Goal: Task Accomplishment & Management: Manage account settings

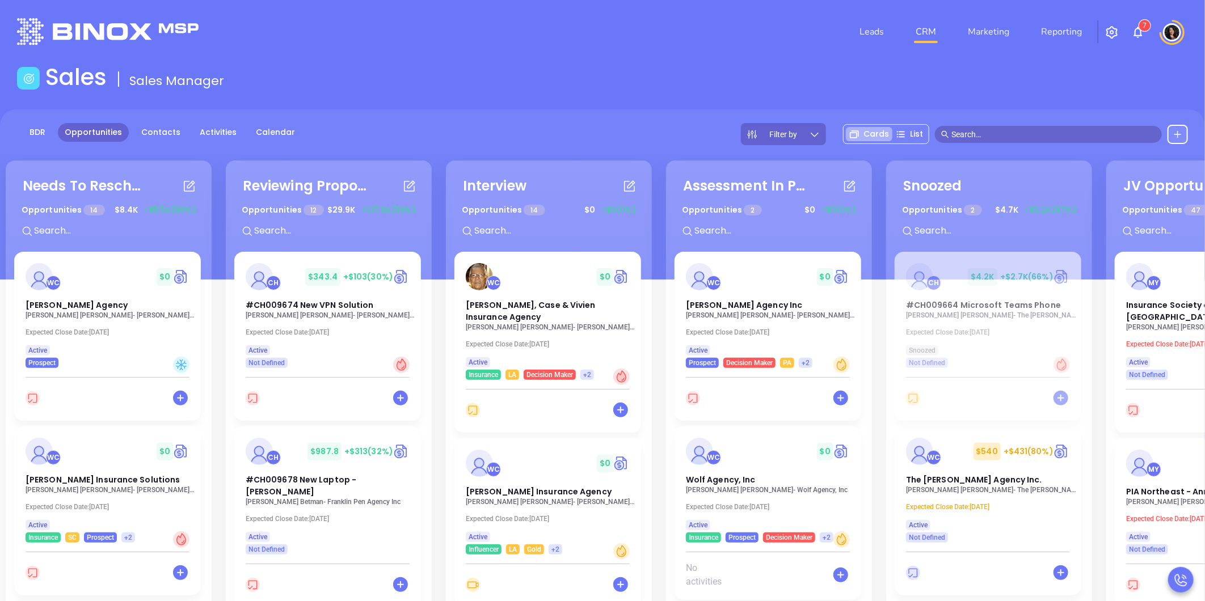
click at [443, 565] on div "Needs To Reschedule Opportunities 14 $ 8.4K +$5.5K (66%) + WC $ 0 Vitale Agency…" at bounding box center [663, 453] width 1321 height 590
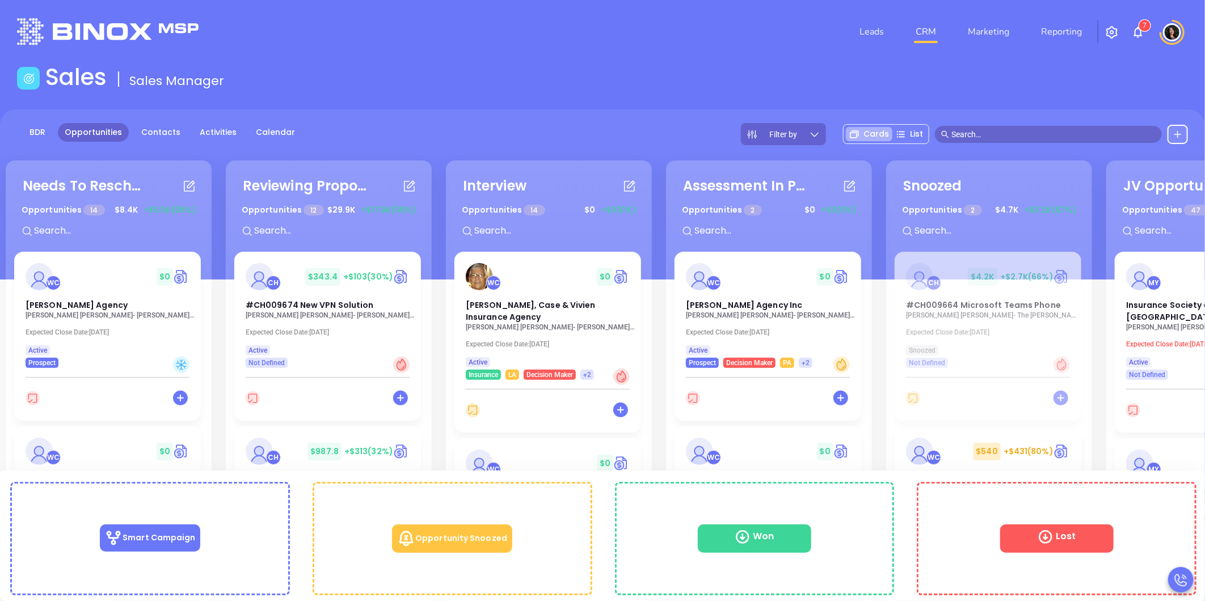
drag, startPoint x: 293, startPoint y: 479, endPoint x: 220, endPoint y: 365, distance: 136.0
click at [220, 365] on div "Needs To Reschedule Opportunities 14 $ 8.4K +$5.5K (66%) + WC $ 0 Vitale Agency…" at bounding box center [663, 453] width 1321 height 590
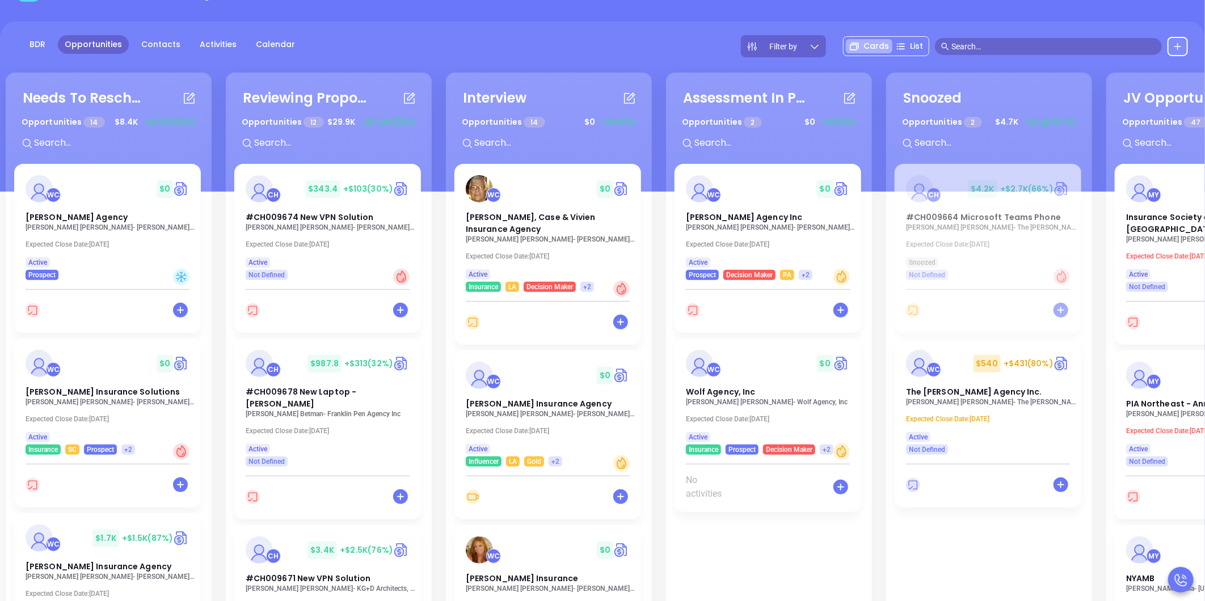
scroll to position [89, 0]
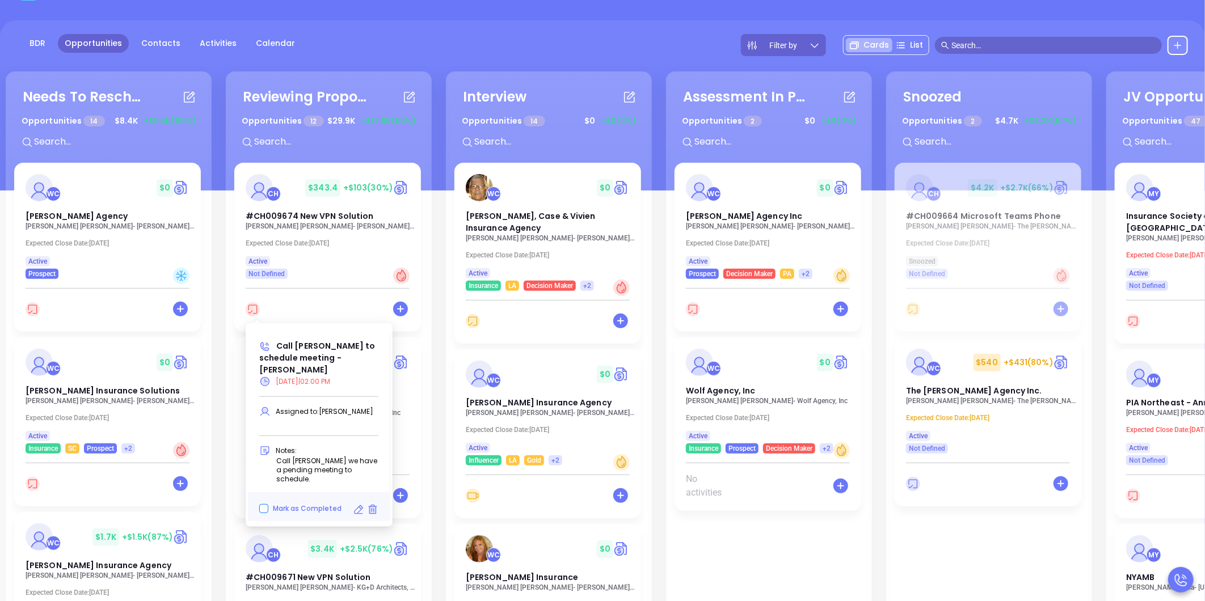
click at [315, 504] on span "Mark as Completed" at bounding box center [307, 509] width 69 height 10
click at [268, 504] on input "Mark as Completed" at bounding box center [263, 508] width 9 height 9
checkbox input "true"
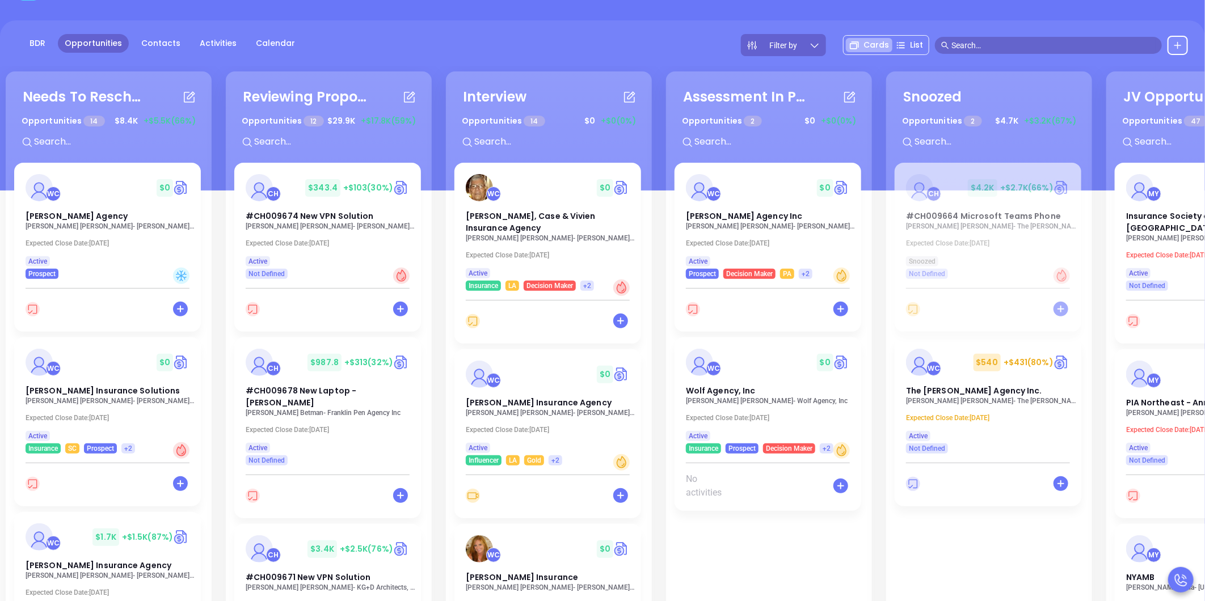
click at [436, 427] on div "Needs To Reschedule Opportunities 14 $ 8.4K +$5.5K (66%) + WC $ 0 Vitale Agency…" at bounding box center [663, 364] width 1321 height 590
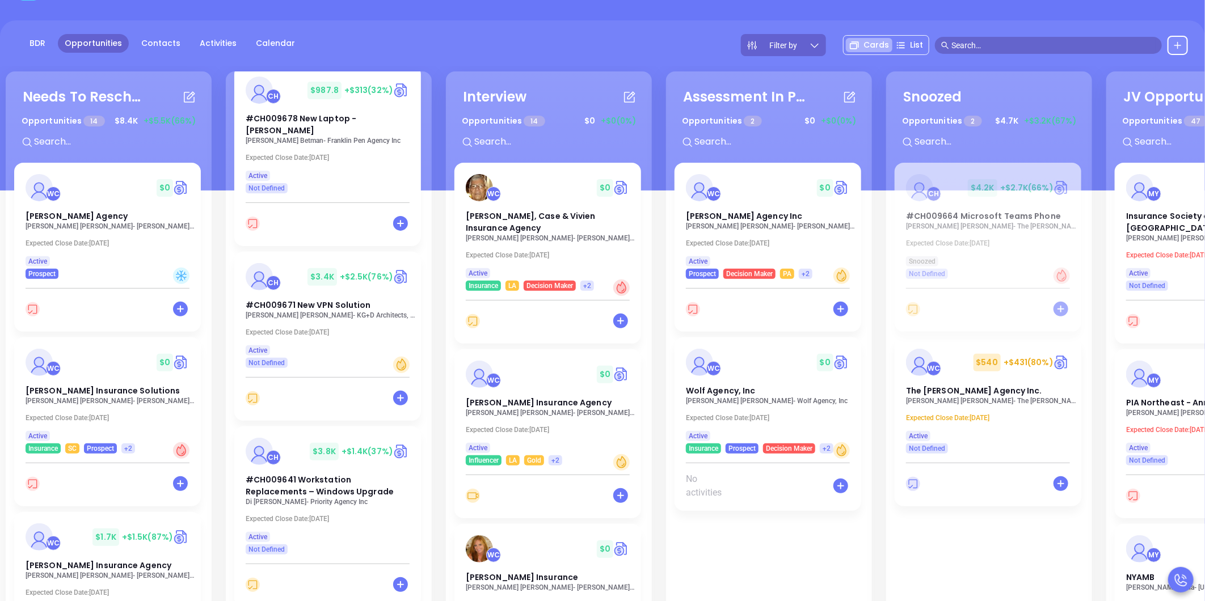
scroll to position [281, 0]
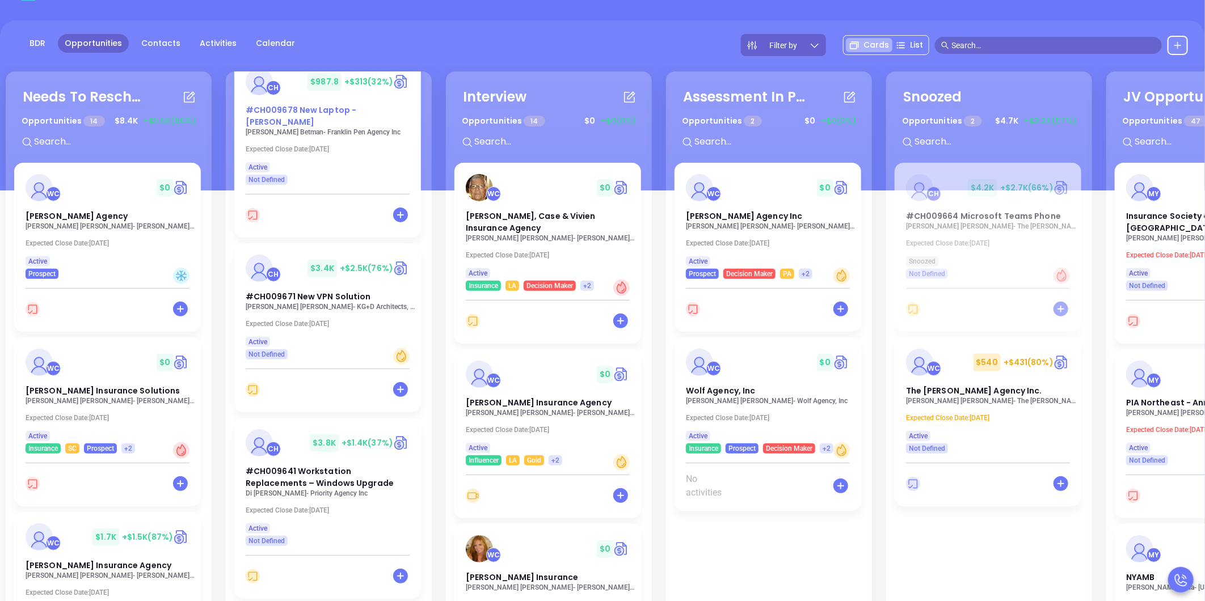
click at [271, 115] on span "#CH009678 New Laptop - [PERSON_NAME]" at bounding box center [301, 115] width 111 height 23
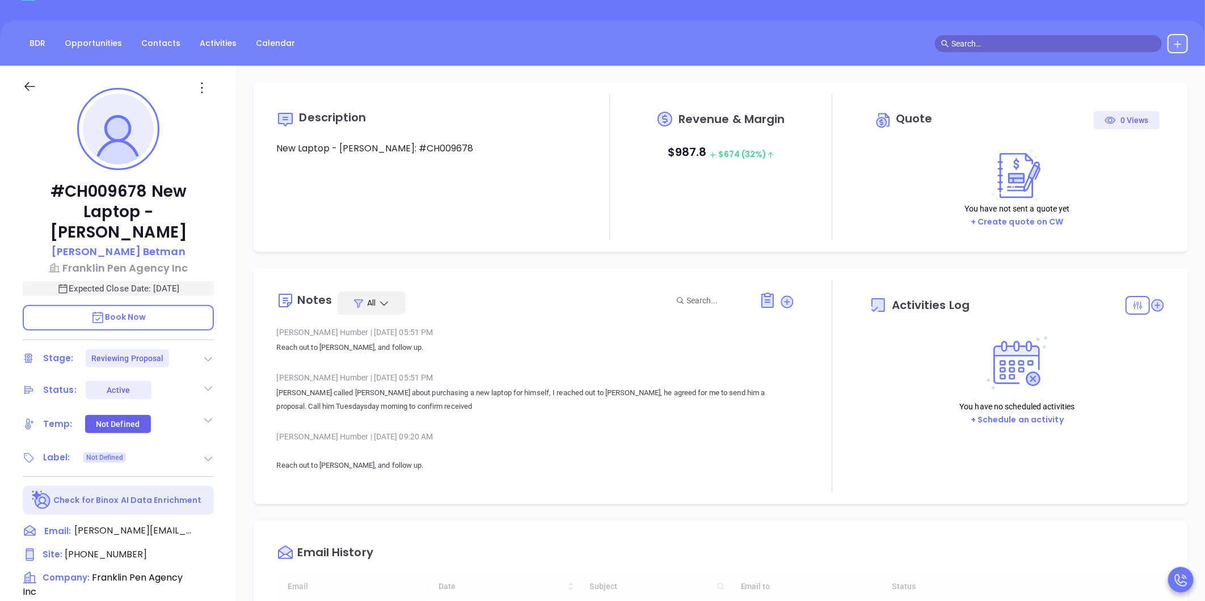
type input "[DATE]"
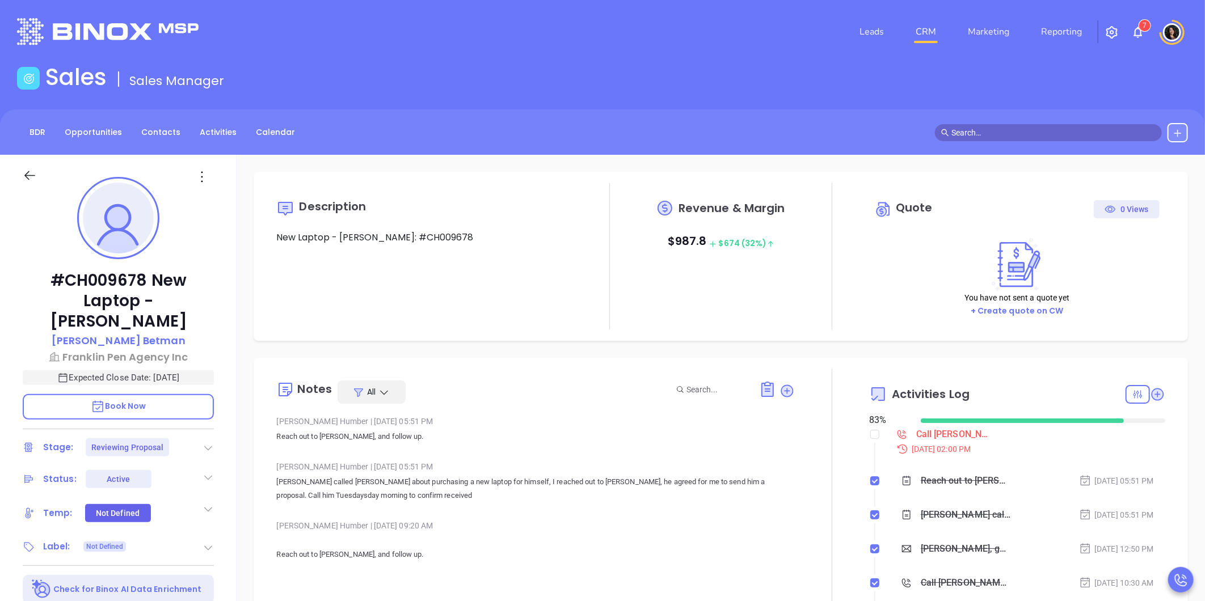
scroll to position [330, 0]
click at [873, 436] on ol "Call Robert to follow up - Robert Betman Sep 30, 2025 | 02:00 PM Reach out to R…" at bounding box center [1017, 540] width 296 height 221
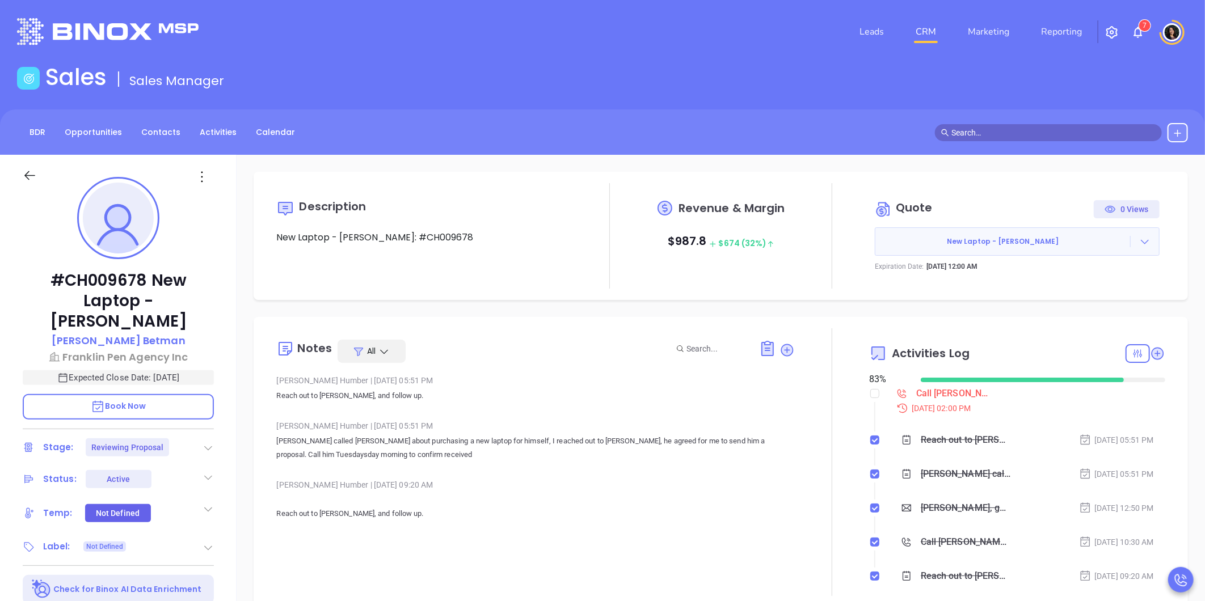
click at [861, 389] on div at bounding box center [832, 462] width 74 height 268
type input "[PERSON_NAME]"
click at [870, 392] on input "checkbox" at bounding box center [874, 393] width 9 height 9
checkbox input "true"
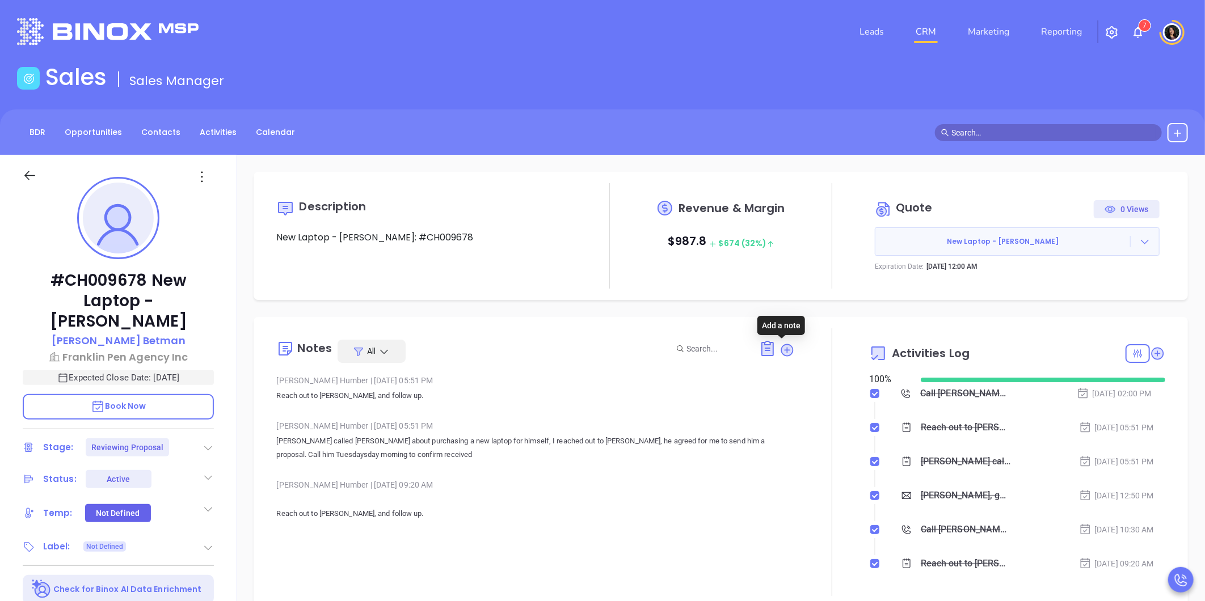
click at [781, 343] on icon at bounding box center [787, 350] width 15 height 15
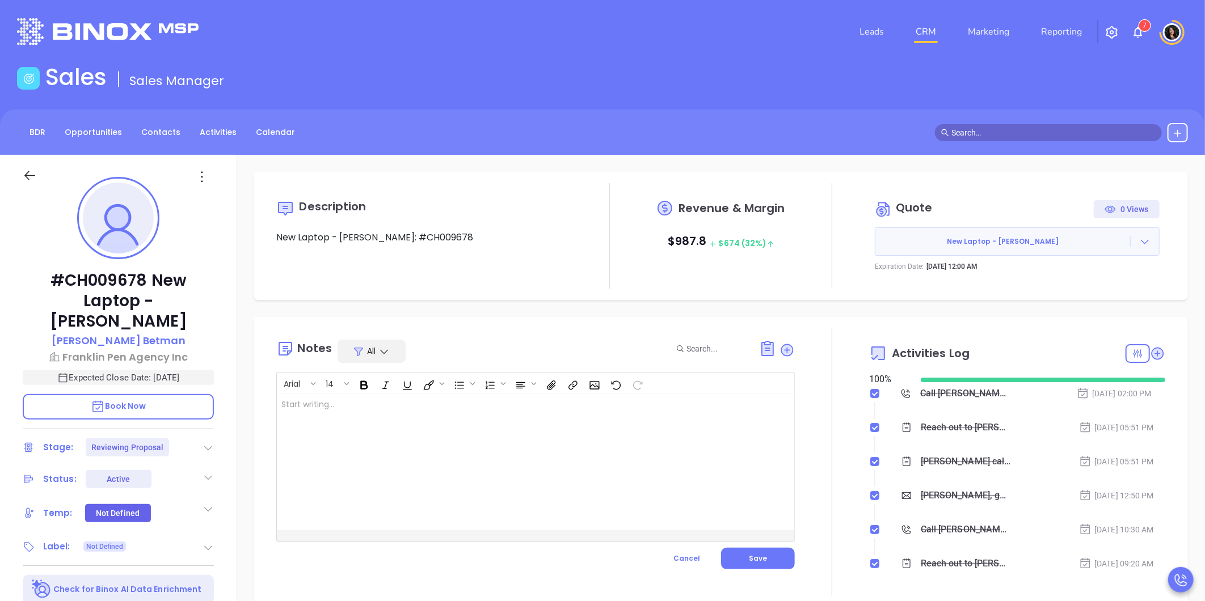
click at [638, 427] on div at bounding box center [517, 462] width 481 height 136
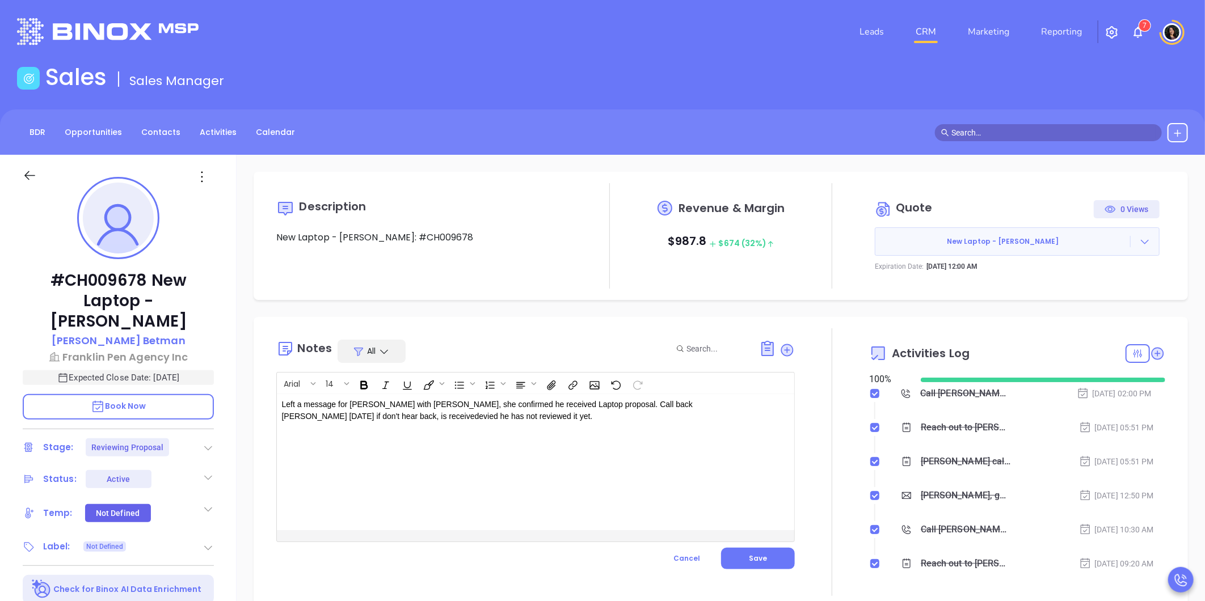
click at [507, 434] on div "Left a message for Robert with Lala, she confirmed he received Laptop proposal.…" at bounding box center [517, 462] width 481 height 136
click at [332, 419] on p "Left a message for Robert with Lala, she confirmed he received Laptop proposal.…" at bounding box center [517, 411] width 472 height 24
click at [406, 426] on div "Left a message for Robert with Lala, she confirmed he received Laptop proposal.…" at bounding box center [517, 462] width 481 height 136
click at [736, 559] on button "Save" at bounding box center [758, 559] width 74 height 22
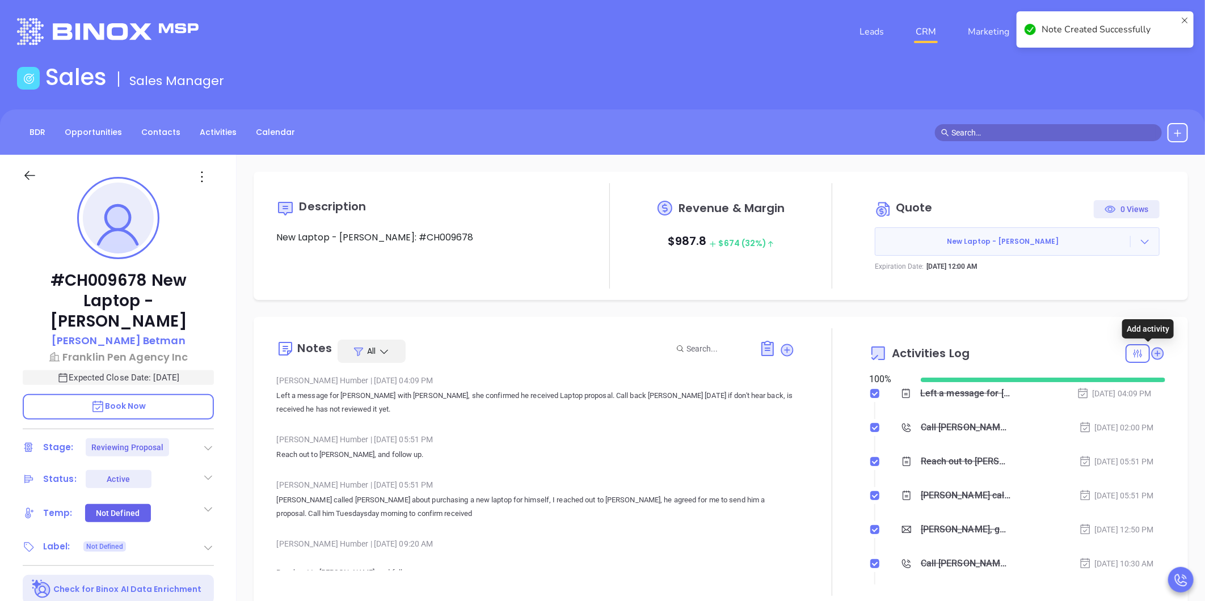
click at [1155, 351] on icon at bounding box center [1157, 353] width 15 height 15
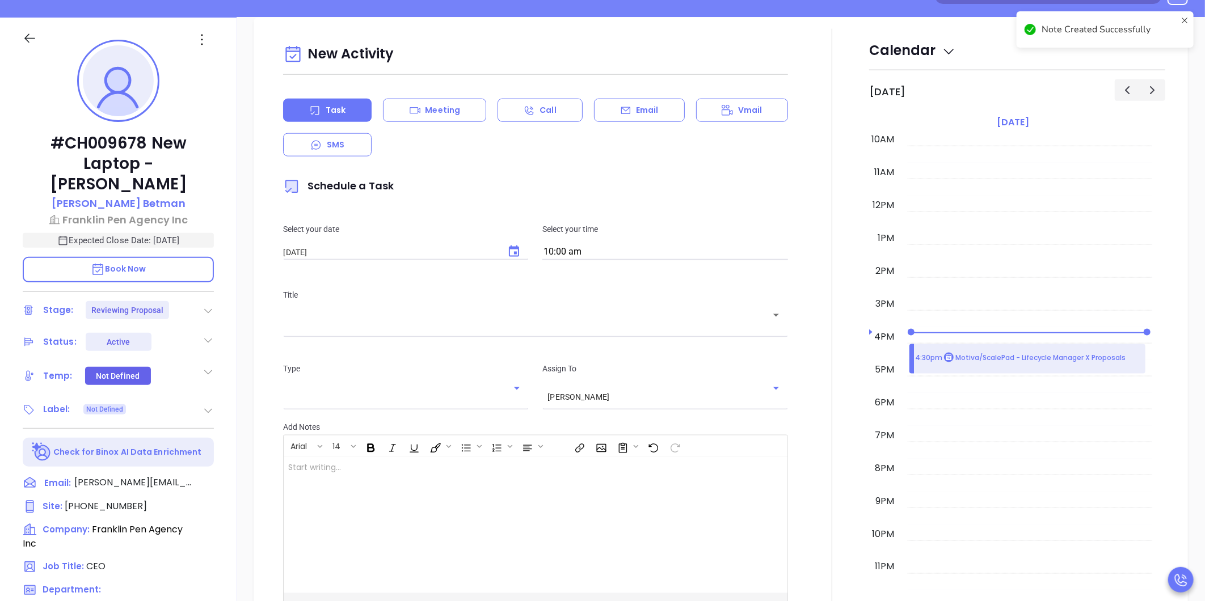
scroll to position [155, 0]
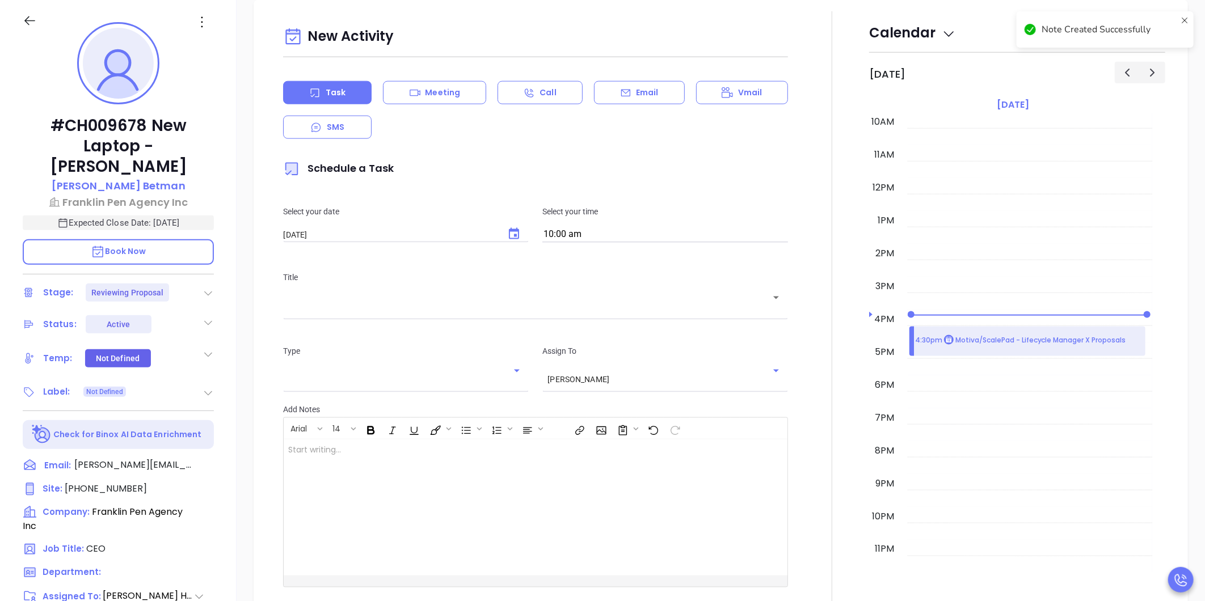
click at [513, 233] on icon "Choose date, selected date is Oct 1, 2025" at bounding box center [514, 235] width 14 height 14
click at [398, 306] on button "2" at bounding box center [398, 304] width 20 height 20
type input "10/02/2025"
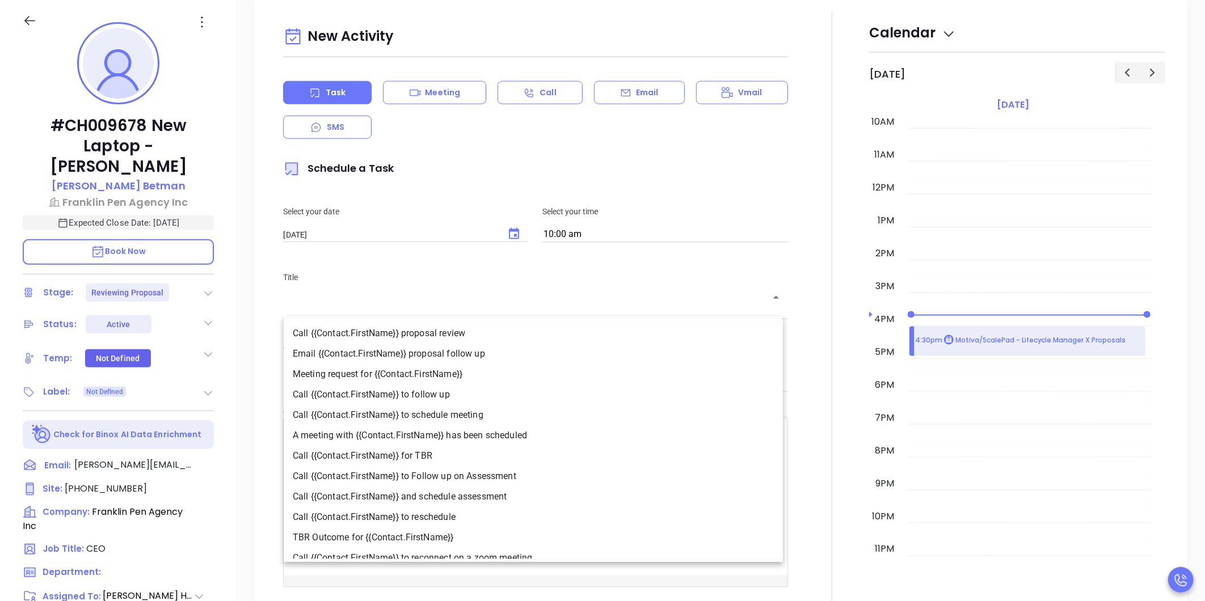
click at [398, 306] on input "text" at bounding box center [527, 306] width 478 height 11
click at [372, 354] on li "Email {{Contact.FirstName}} proposal follow up" at bounding box center [533, 354] width 499 height 20
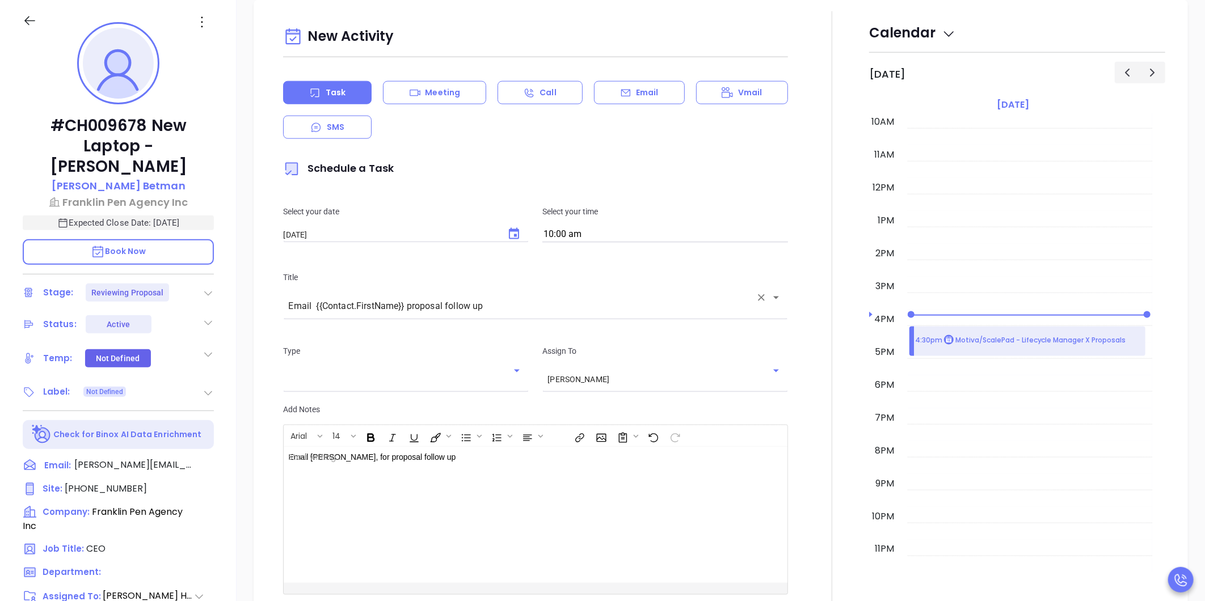
type input "Email Robert proposal follow up"
type input "Email"
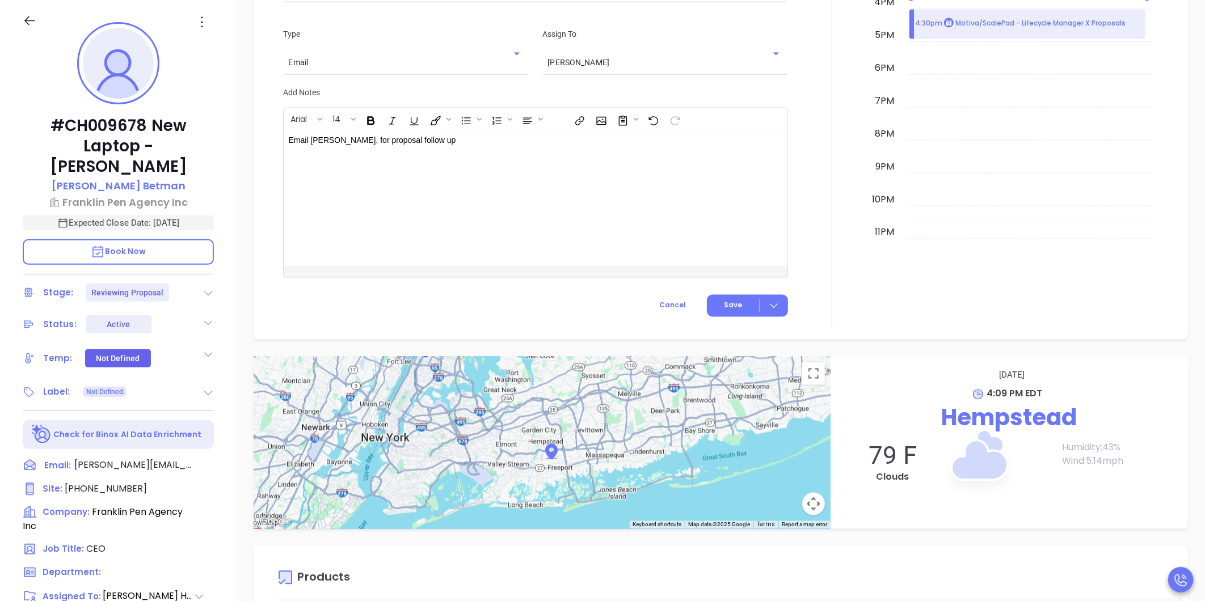
scroll to position [1149, 0]
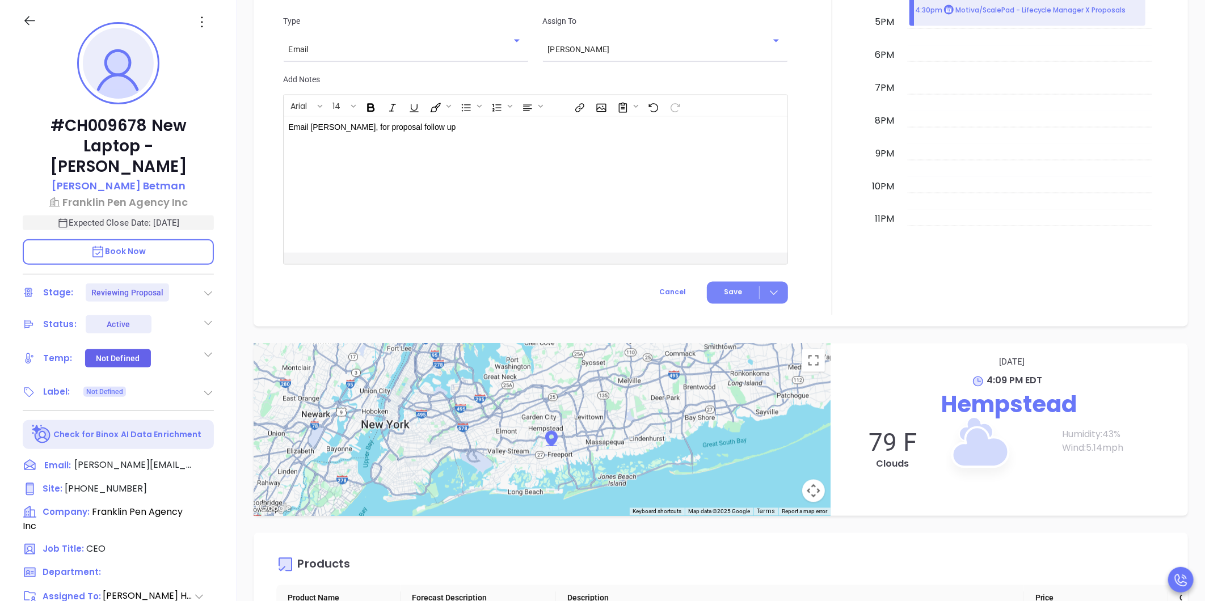
click at [734, 285] on button "Save" at bounding box center [747, 293] width 81 height 22
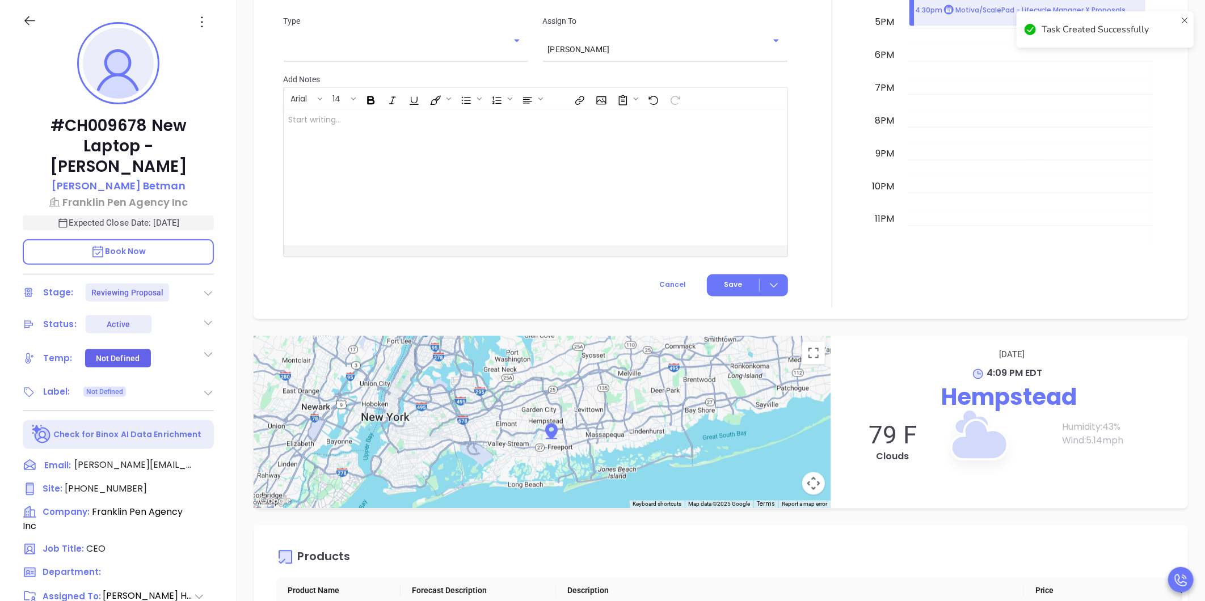
checkbox input "false"
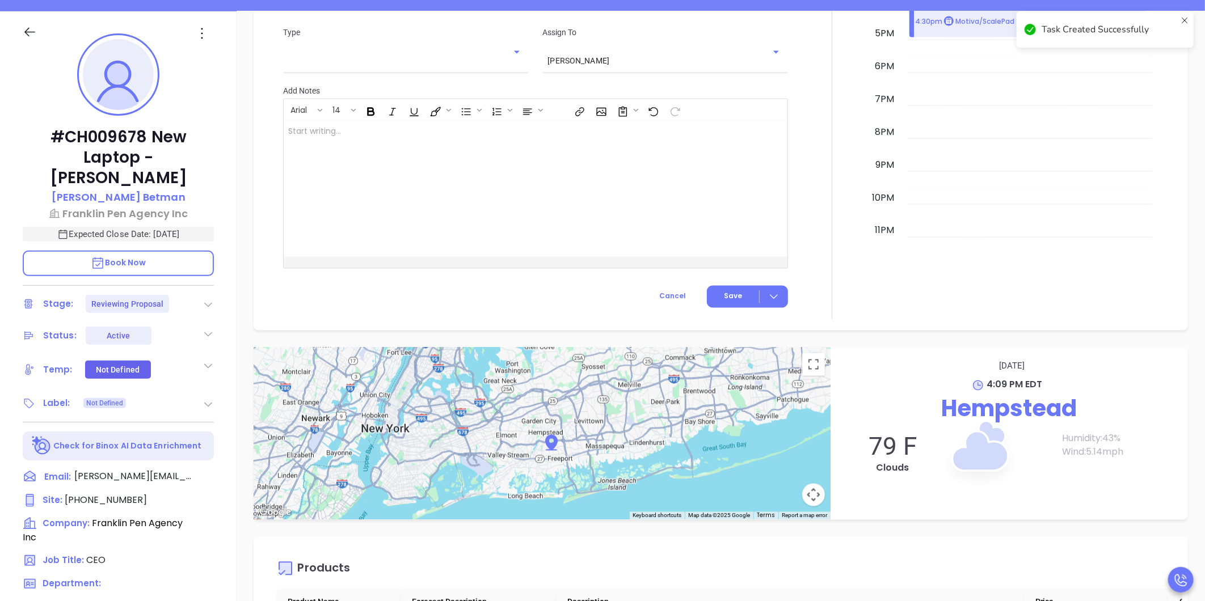
scroll to position [0, 0]
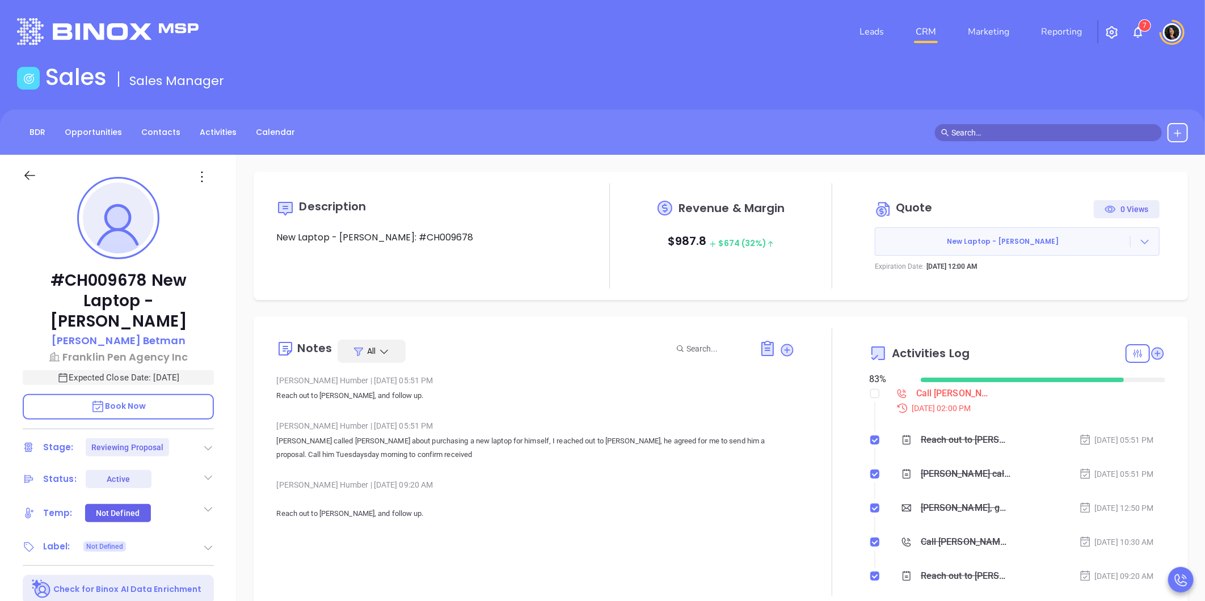
type input "Carla Humber"
click at [926, 31] on link "CRM" at bounding box center [926, 31] width 30 height 23
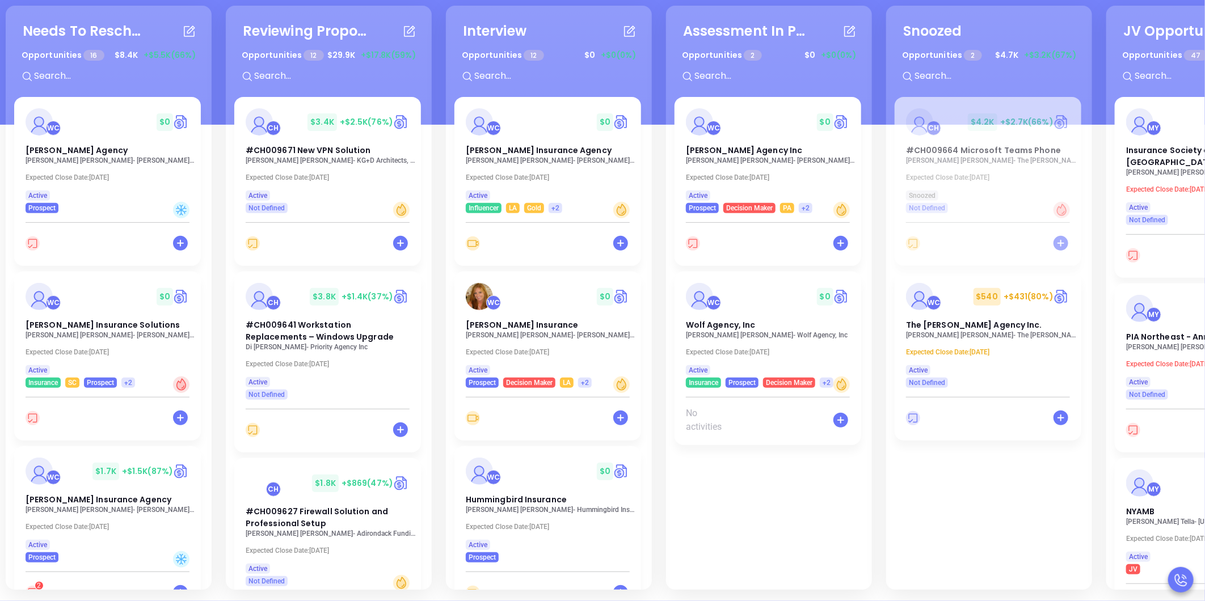
click at [218, 370] on div "Needs To Reschedule Opportunities 16 $ 8.4K +$5.5K (66%) + WC $ 0 Vitale Agency…" at bounding box center [663, 298] width 1321 height 590
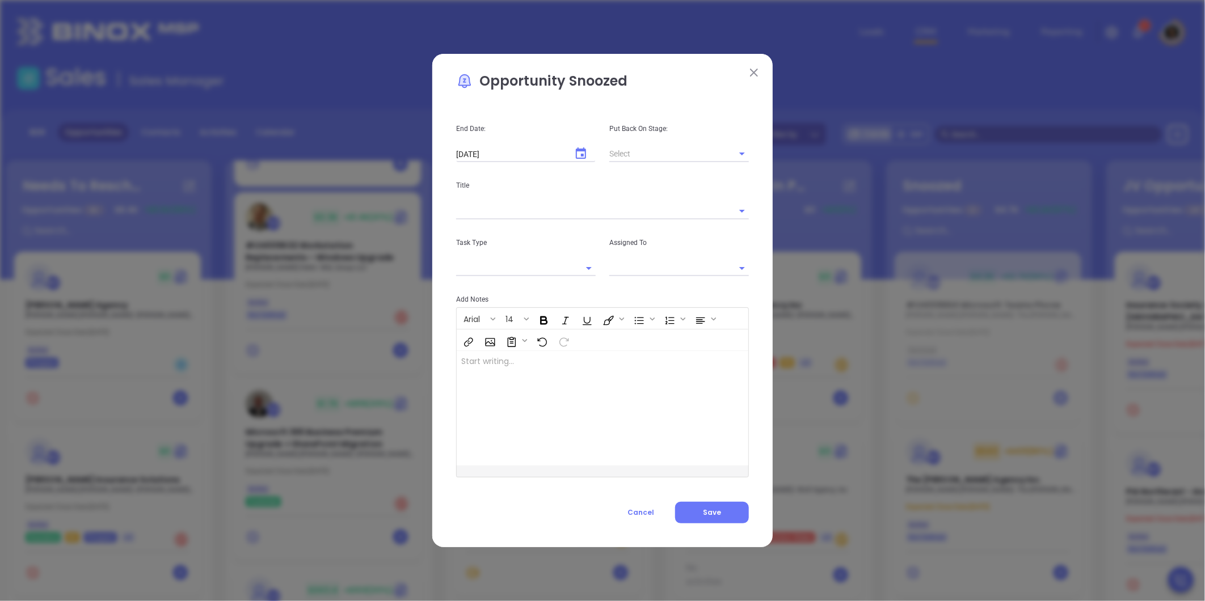
type input "[PERSON_NAME]"
click at [640, 516] on span "Cancel" at bounding box center [640, 513] width 27 height 10
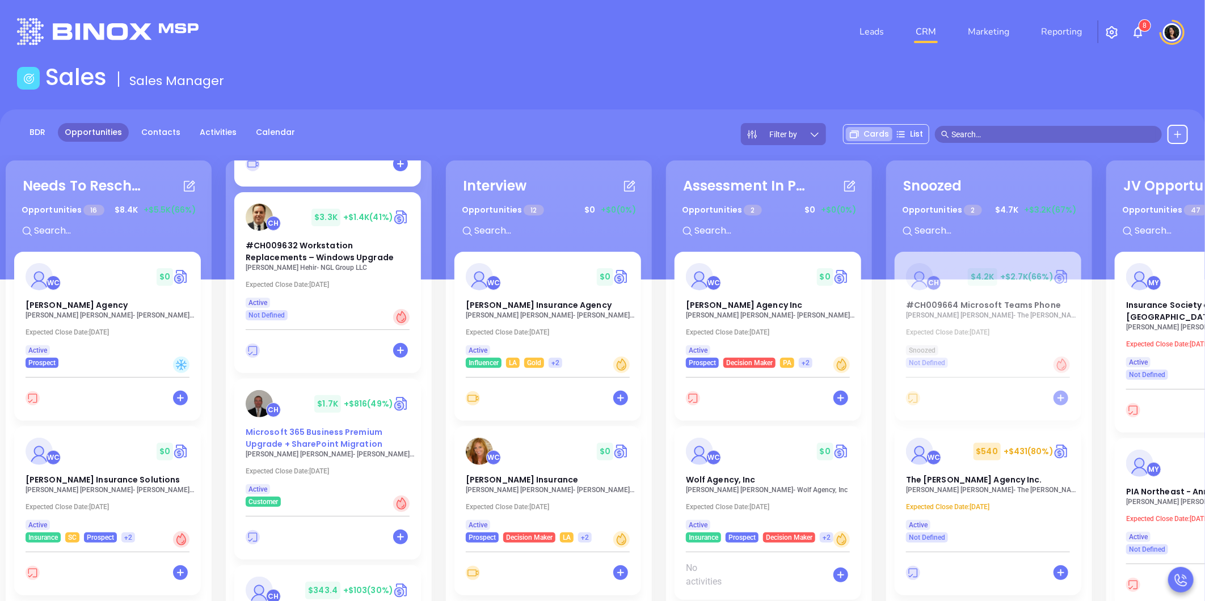
scroll to position [155, 0]
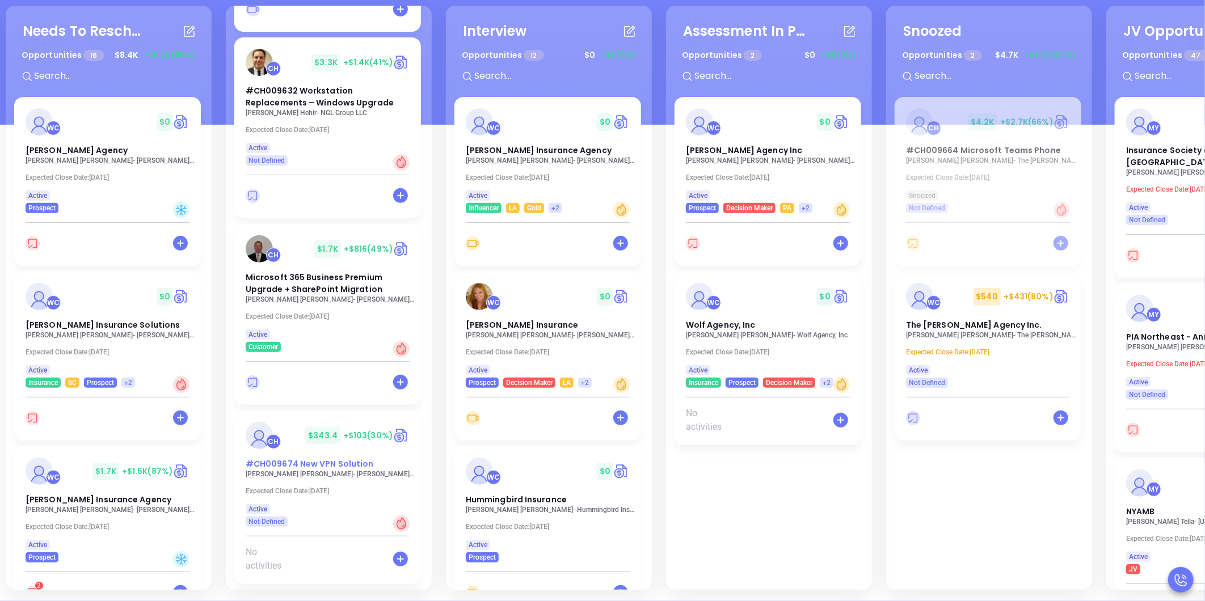
click at [297, 461] on span "#CH009674 New VPN Solution" at bounding box center [310, 463] width 128 height 11
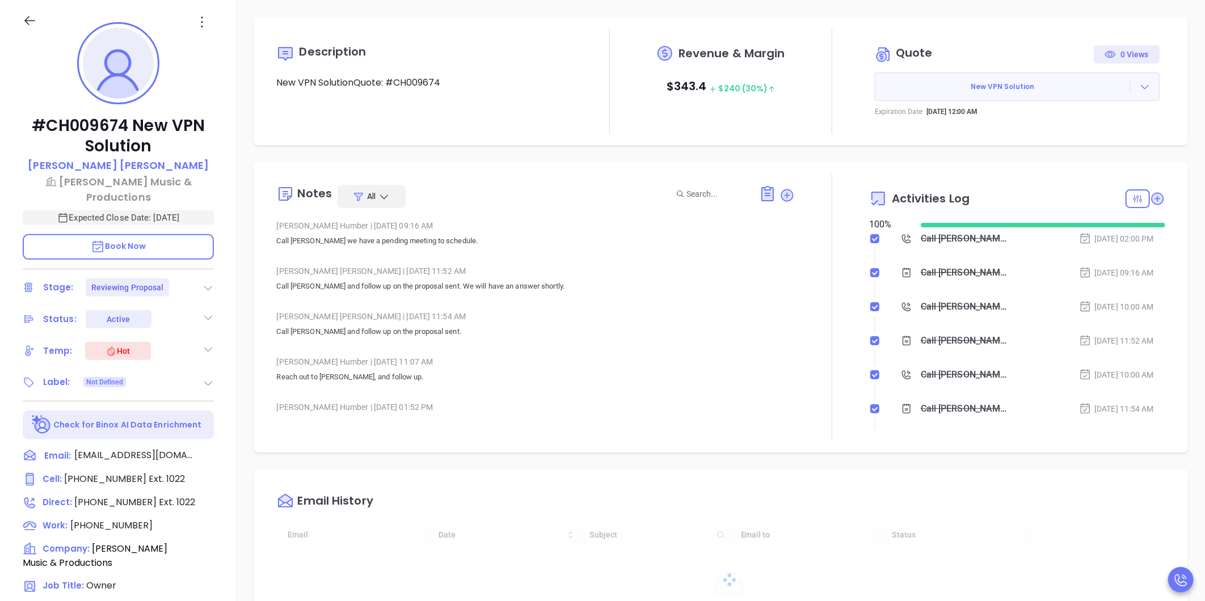
type input "[PERSON_NAME]"
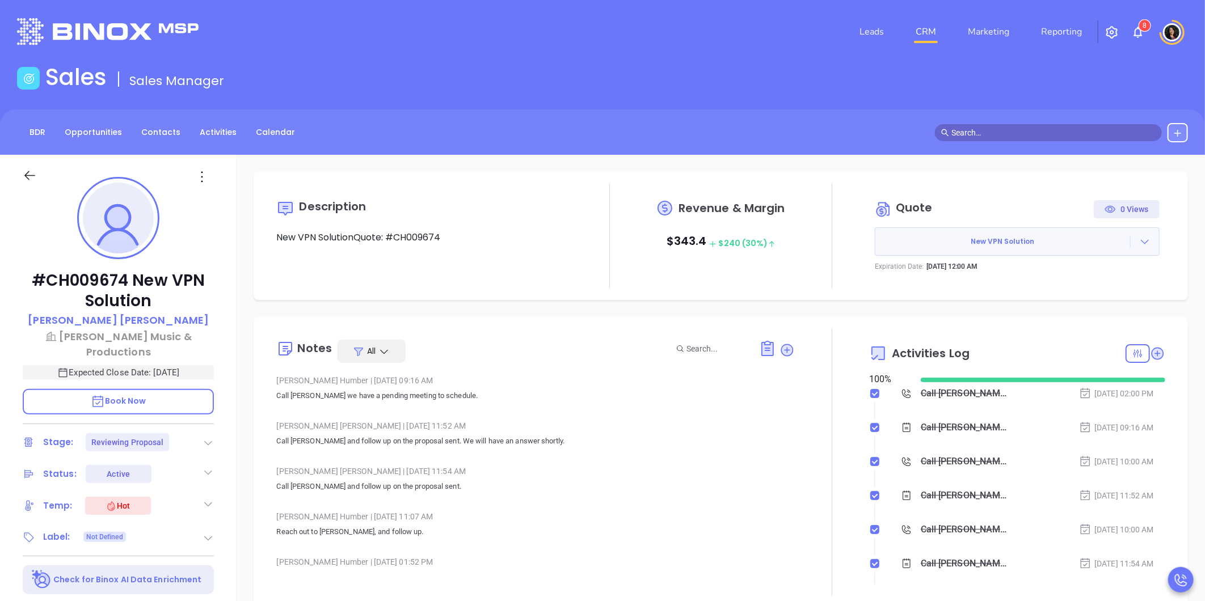
click at [989, 391] on div "Call Michael to schedule meeting - Michael Herman" at bounding box center [966, 393] width 90 height 17
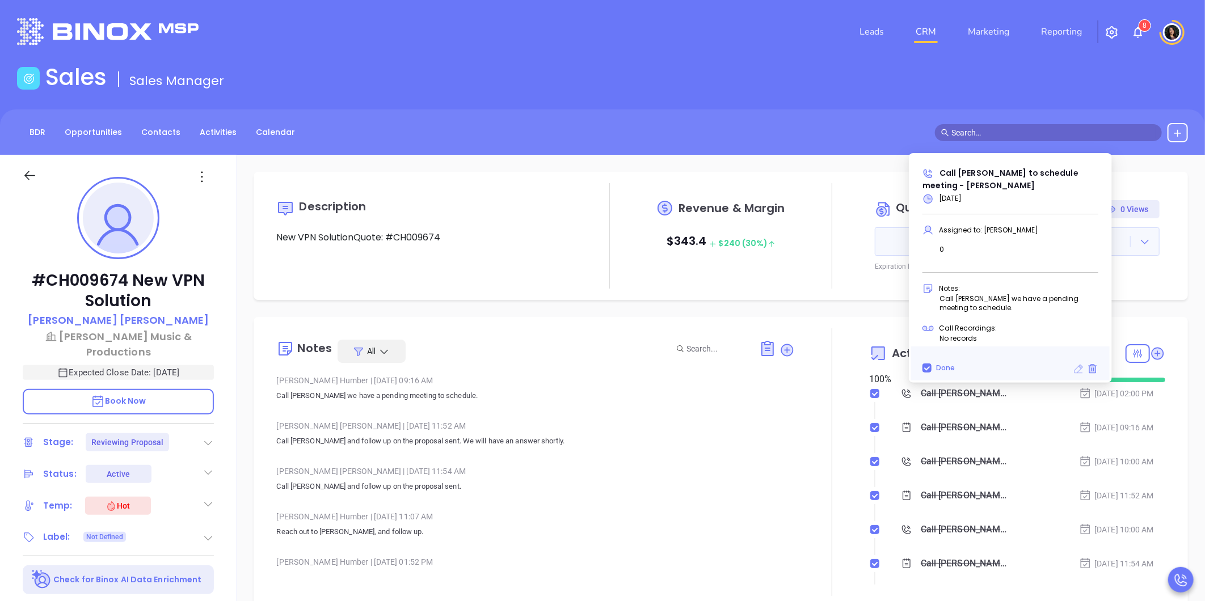
click at [1081, 373] on icon at bounding box center [1079, 369] width 9 height 9
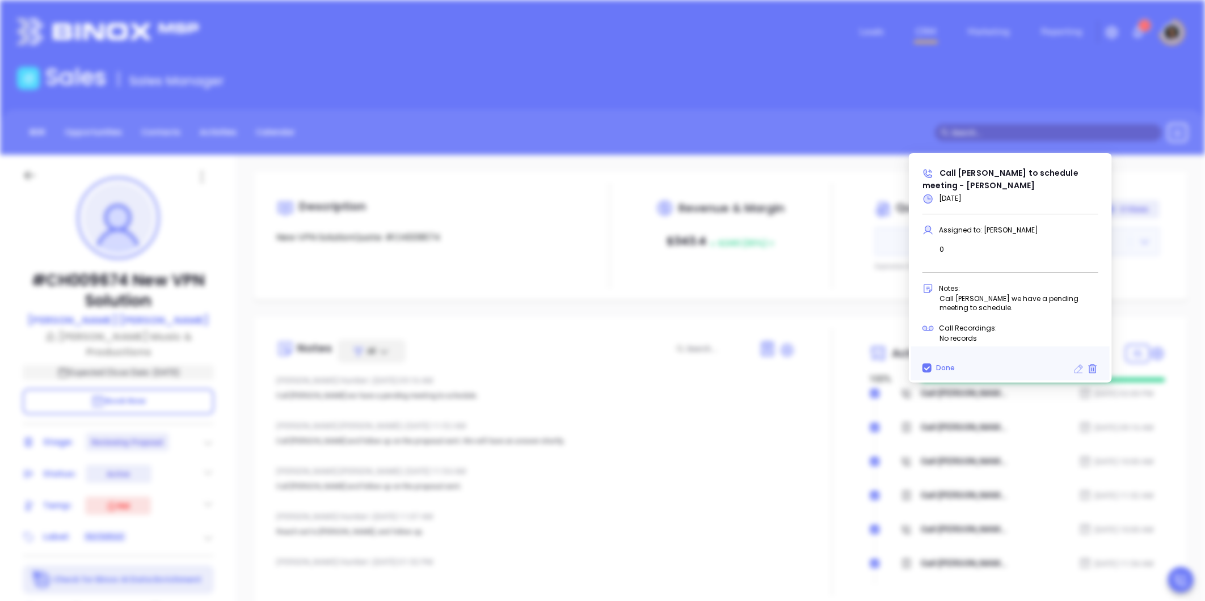
type input "09/30/2025"
type input "Call Michael to schedule meeting - Michael Herman"
type input "Call"
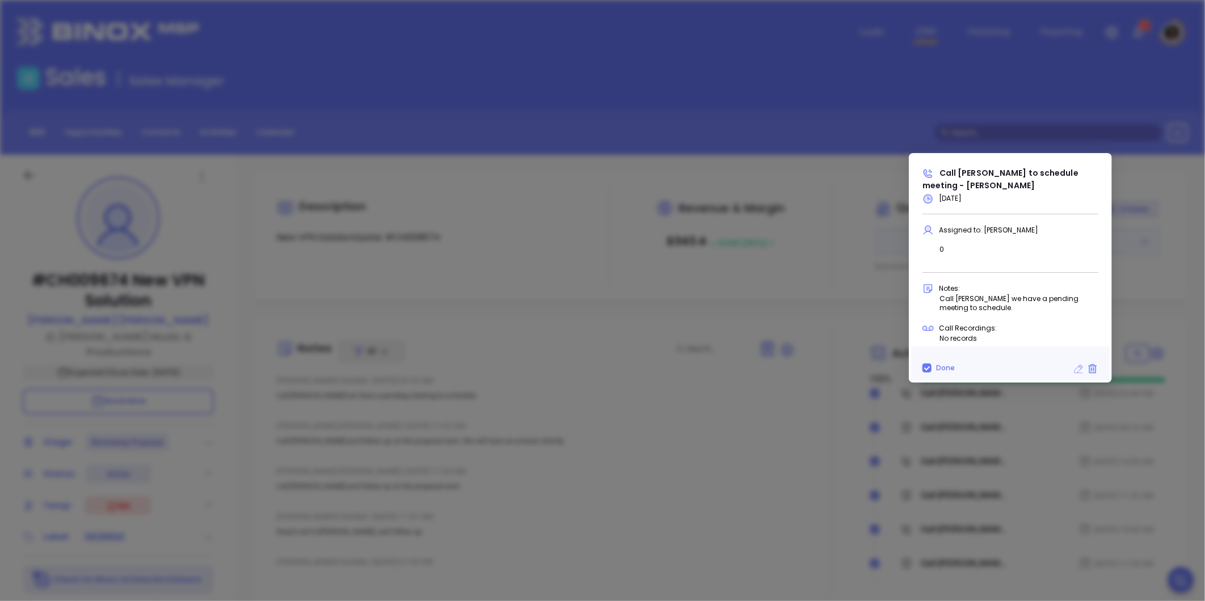
scroll to position [359, 0]
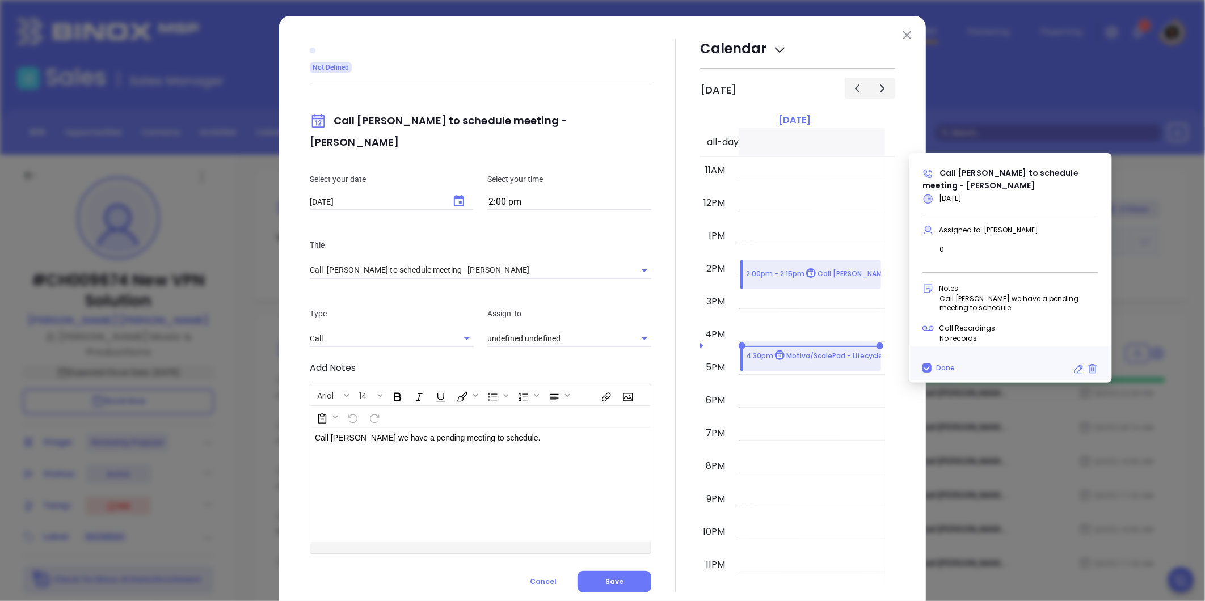
type input "[PERSON_NAME]"
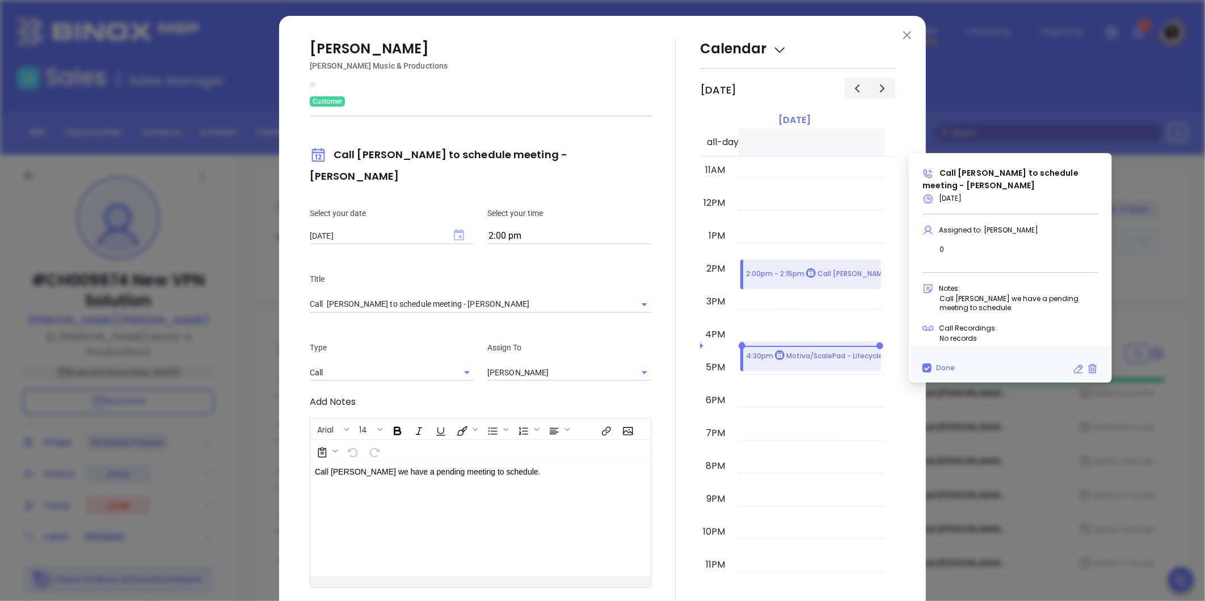
click at [460, 229] on icon "Choose date, selected date is Sep 30, 2025" at bounding box center [459, 234] width 10 height 11
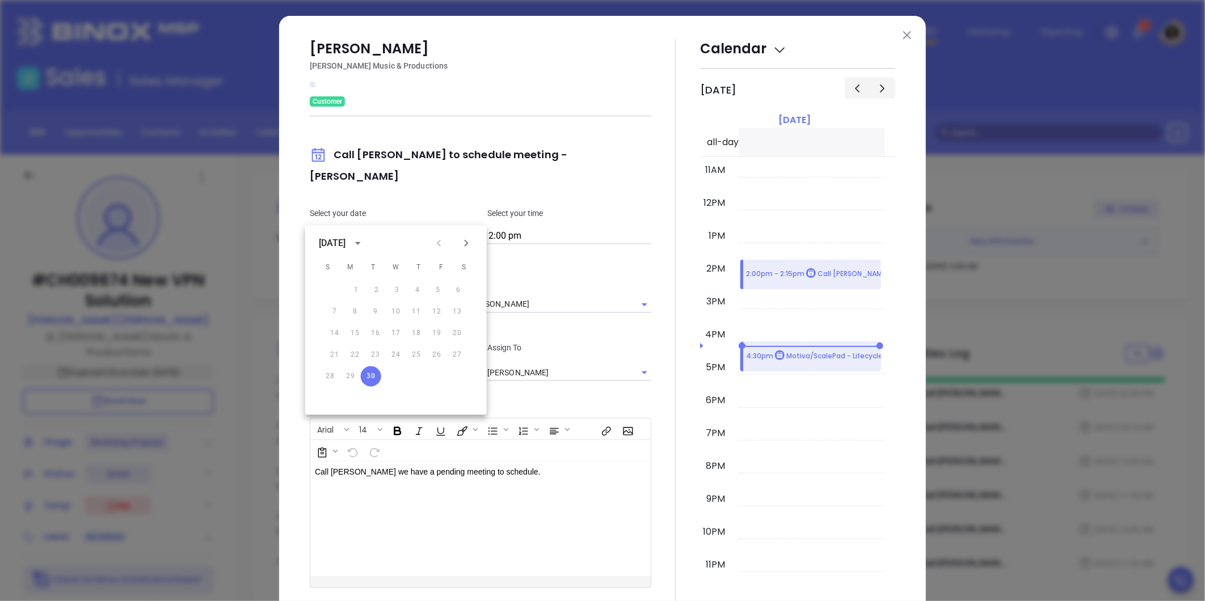
click at [463, 245] on icon "Next month" at bounding box center [467, 244] width 14 height 14
click at [400, 291] on button "1" at bounding box center [399, 290] width 20 height 20
type input "[DATE]"
click at [651, 399] on div at bounding box center [675, 333] width 49 height 588
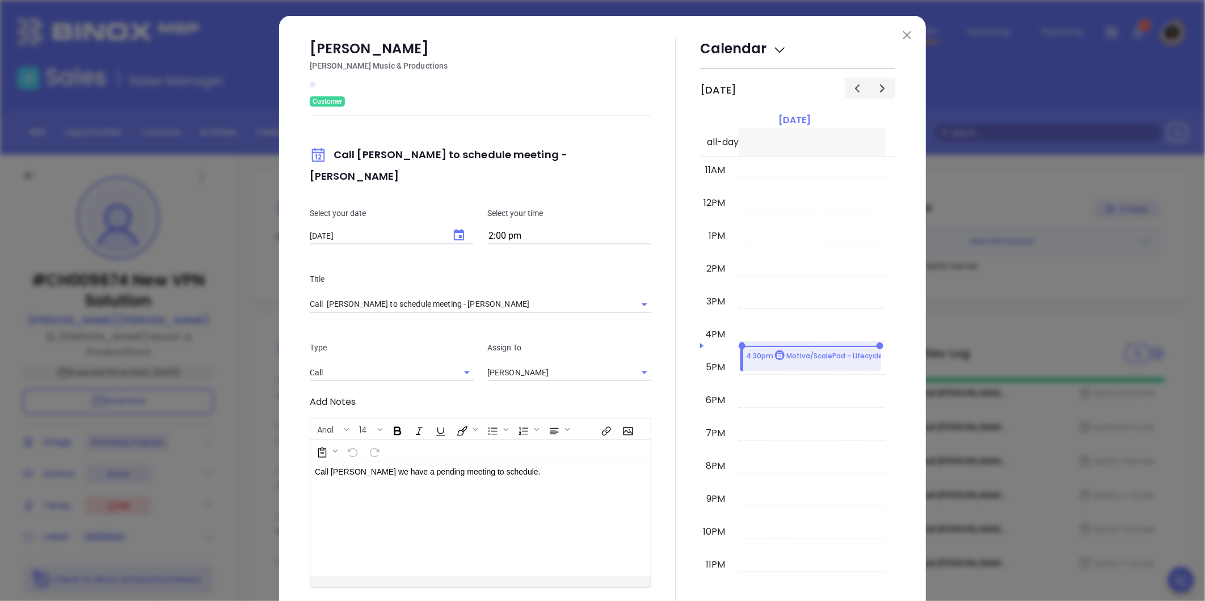
scroll to position [49, 0]
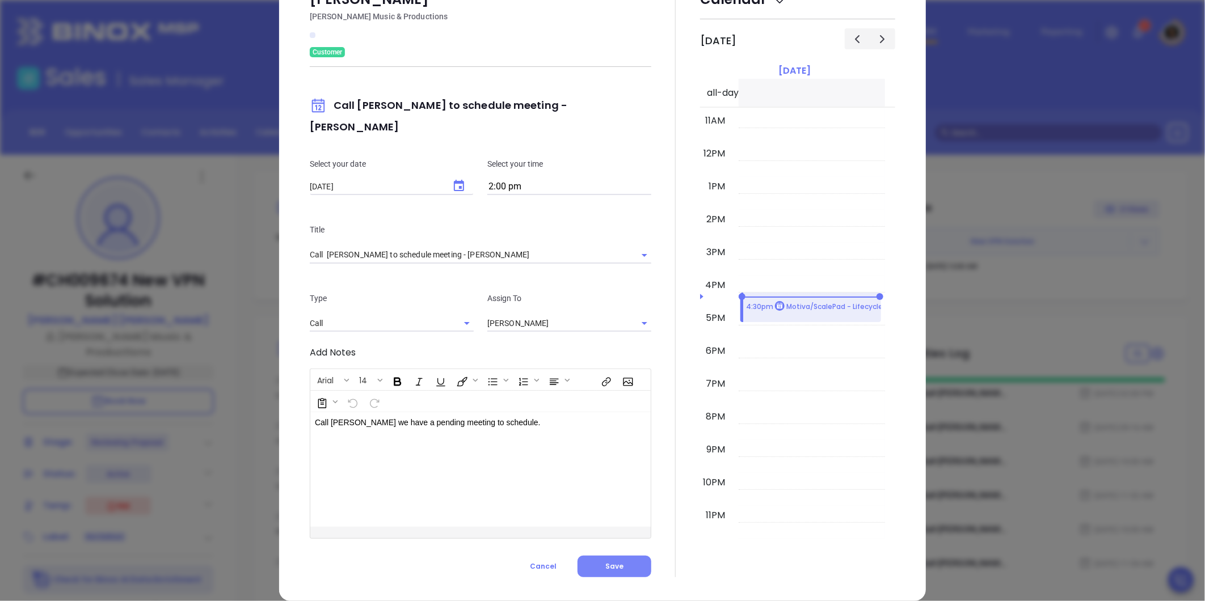
click at [605, 556] on button "Save" at bounding box center [615, 567] width 74 height 22
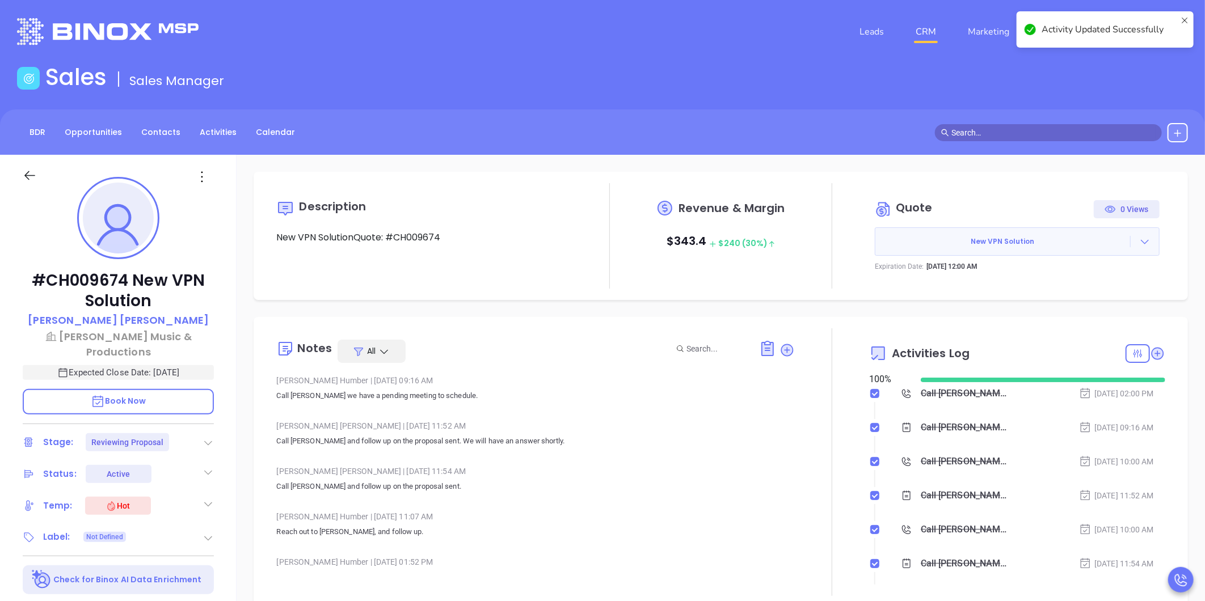
checkbox input "false"
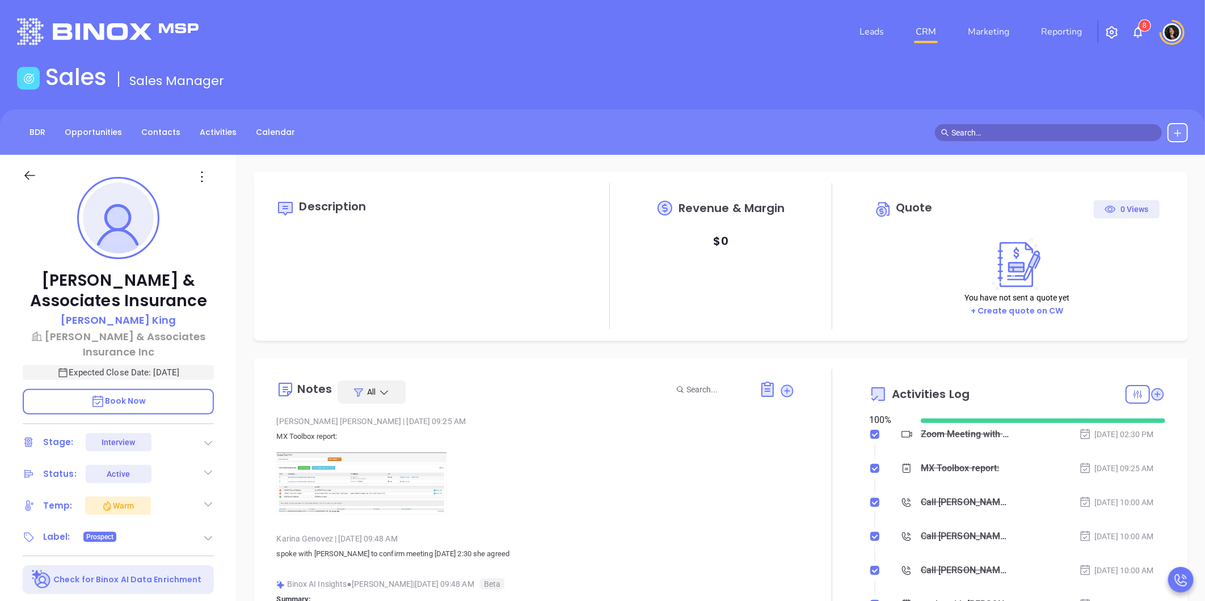
type input "[DATE]"
type input "[PERSON_NAME]"
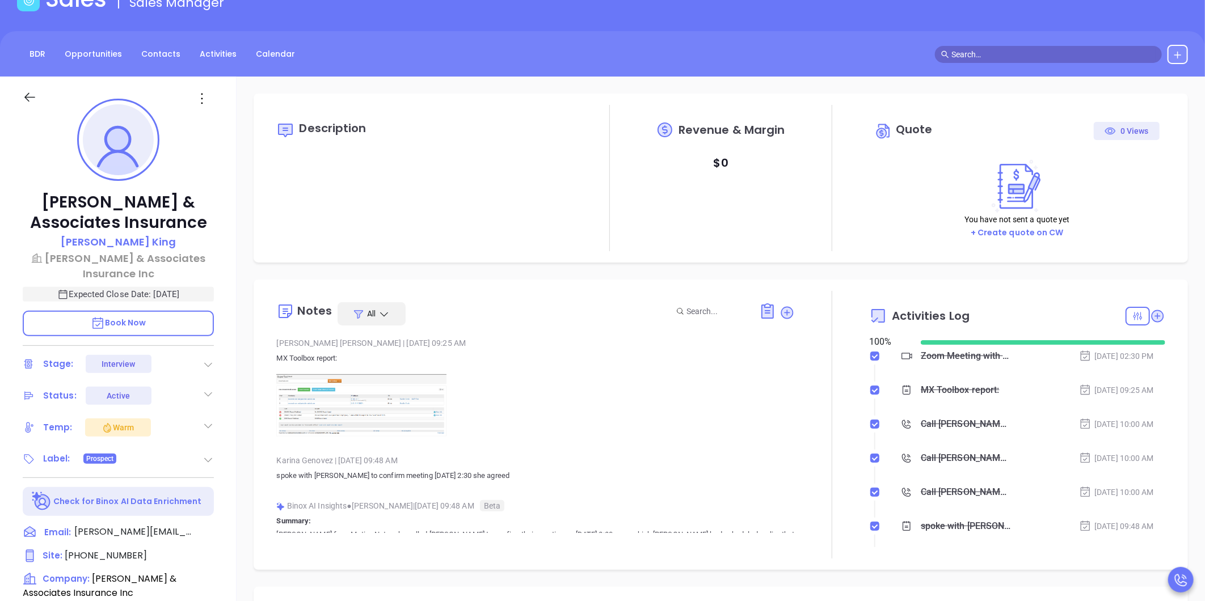
scroll to position [0, 0]
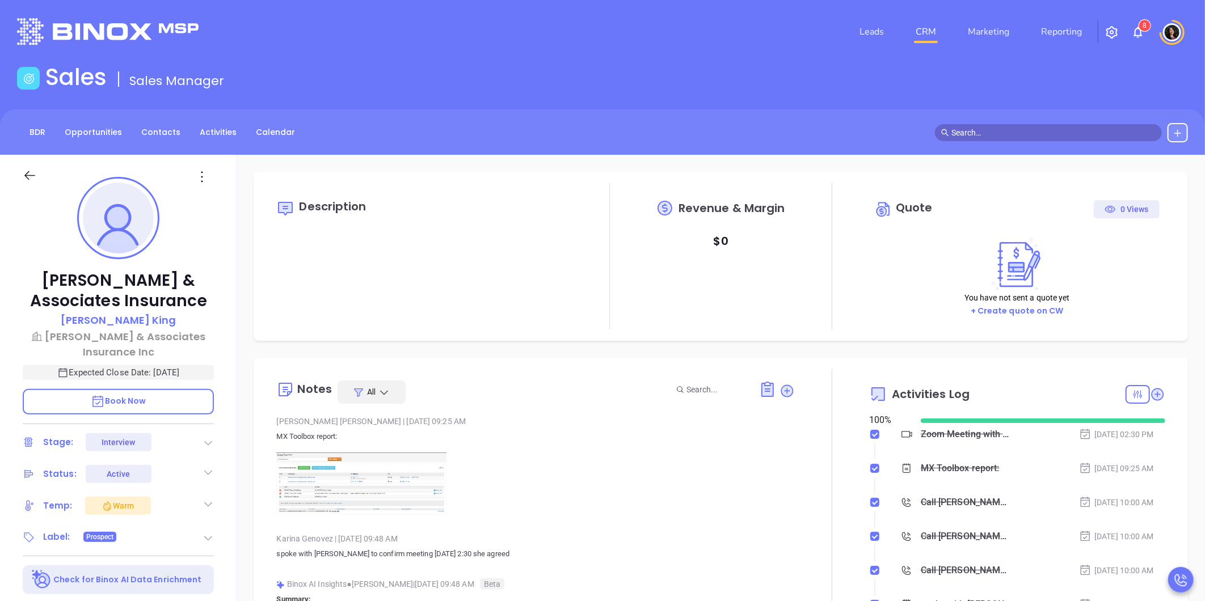
click at [926, 29] on link "CRM" at bounding box center [926, 31] width 30 height 23
